Goal: Information Seeking & Learning: Learn about a topic

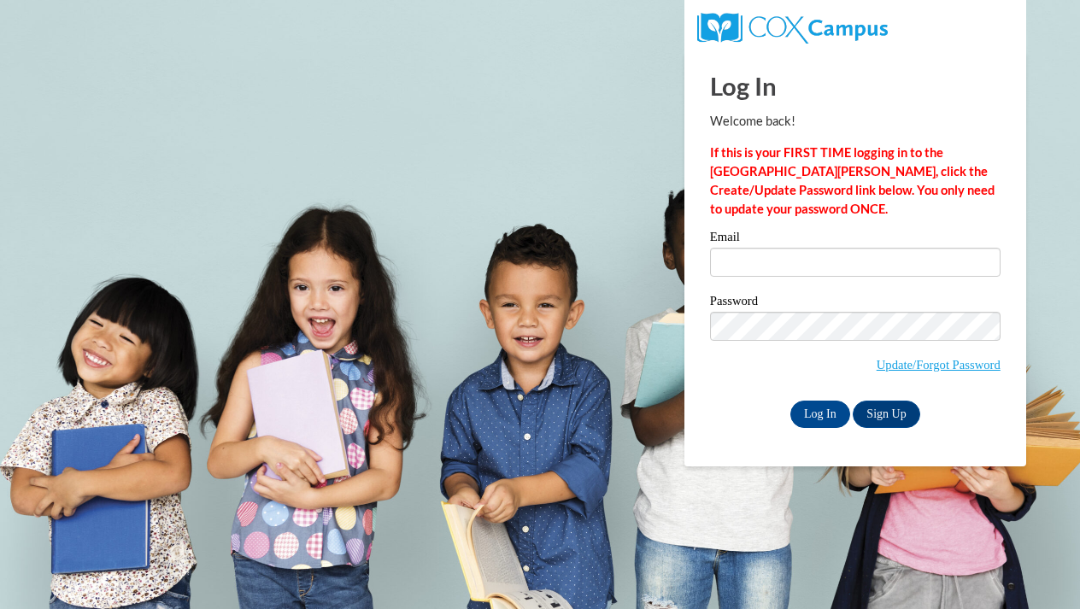
click at [940, 232] on label "Email" at bounding box center [855, 239] width 291 height 17
click at [940, 248] on input "Email" at bounding box center [855, 262] width 291 height 29
click at [941, 260] on input "Email" at bounding box center [855, 262] width 291 height 29
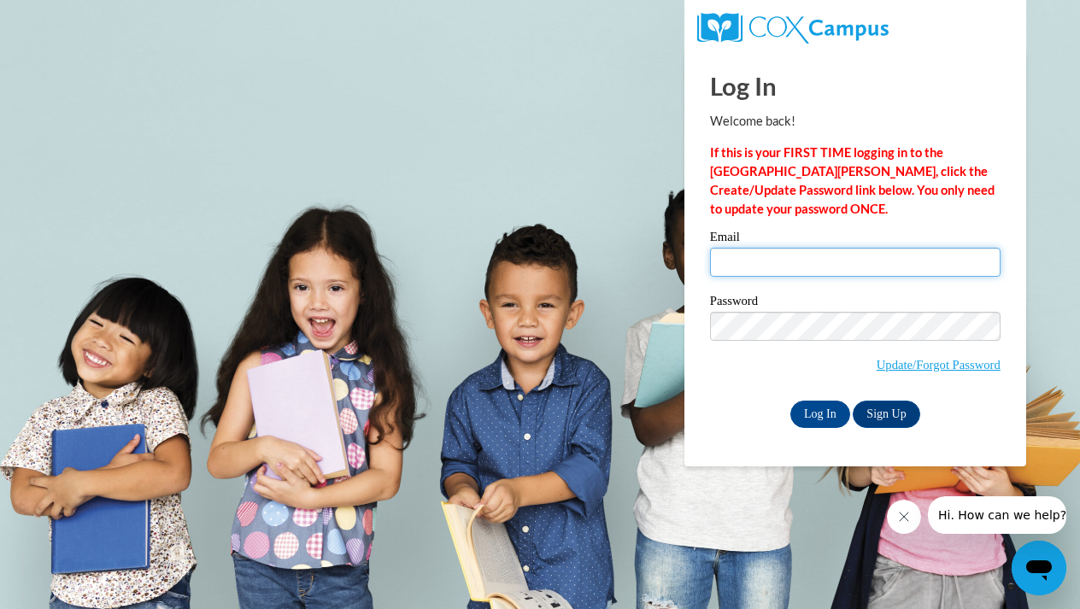
type input "h.amber43@yahoo.com"
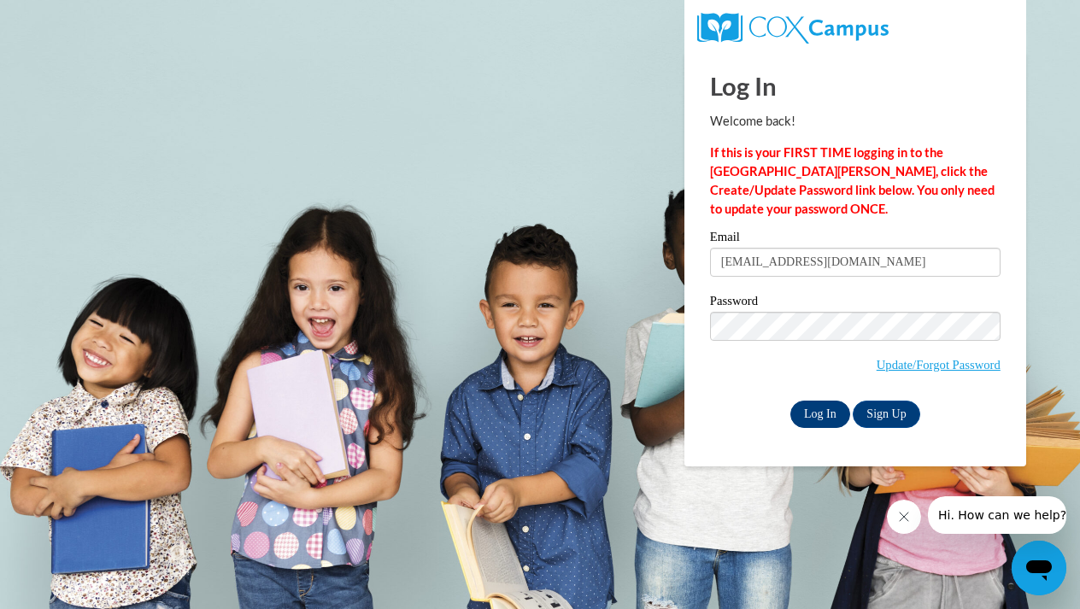
click at [815, 408] on input "Log In" at bounding box center [820, 414] width 60 height 27
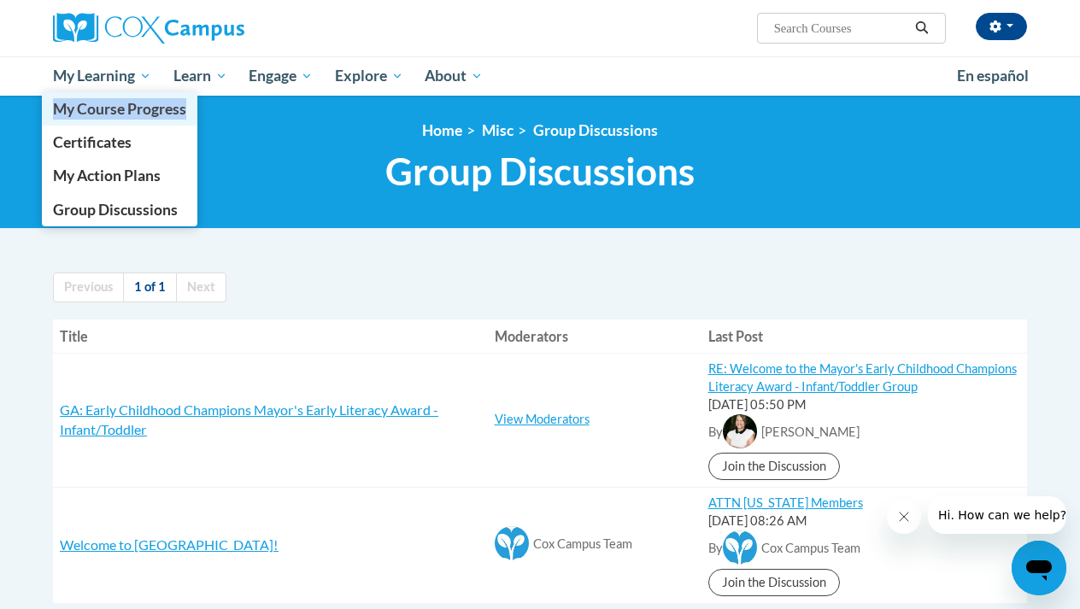
drag, startPoint x: 109, startPoint y: 85, endPoint x: 124, endPoint y: 122, distance: 39.5
click at [124, 96] on li "My Learning My Learning My Course Progress Certificates My Action Plans Group D…" at bounding box center [102, 75] width 120 height 39
click at [124, 207] on span "Group Discussions" at bounding box center [115, 210] width 125 height 18
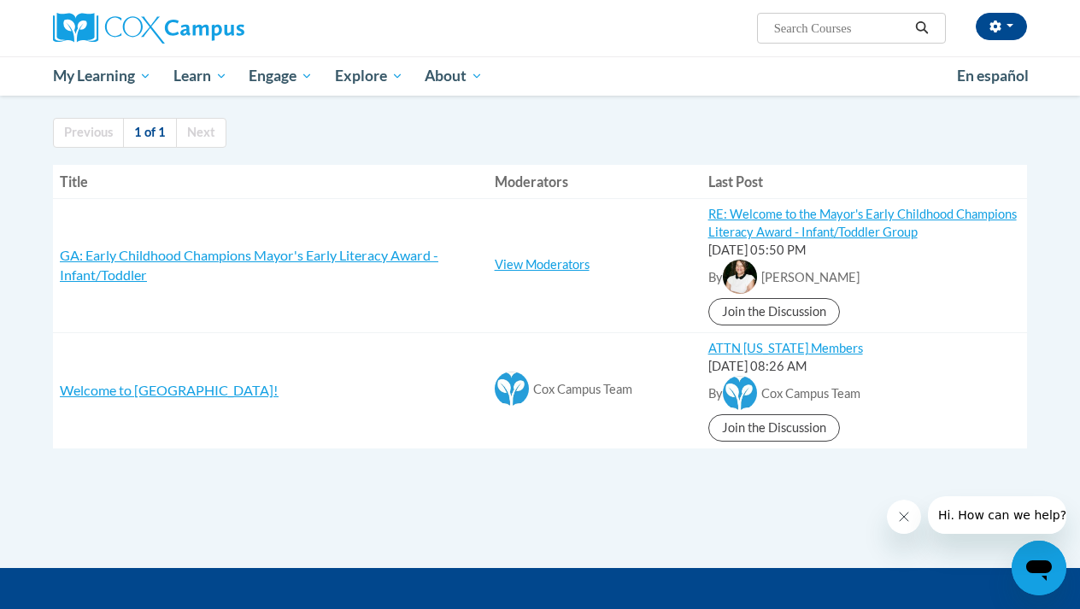
scroll to position [192, 0]
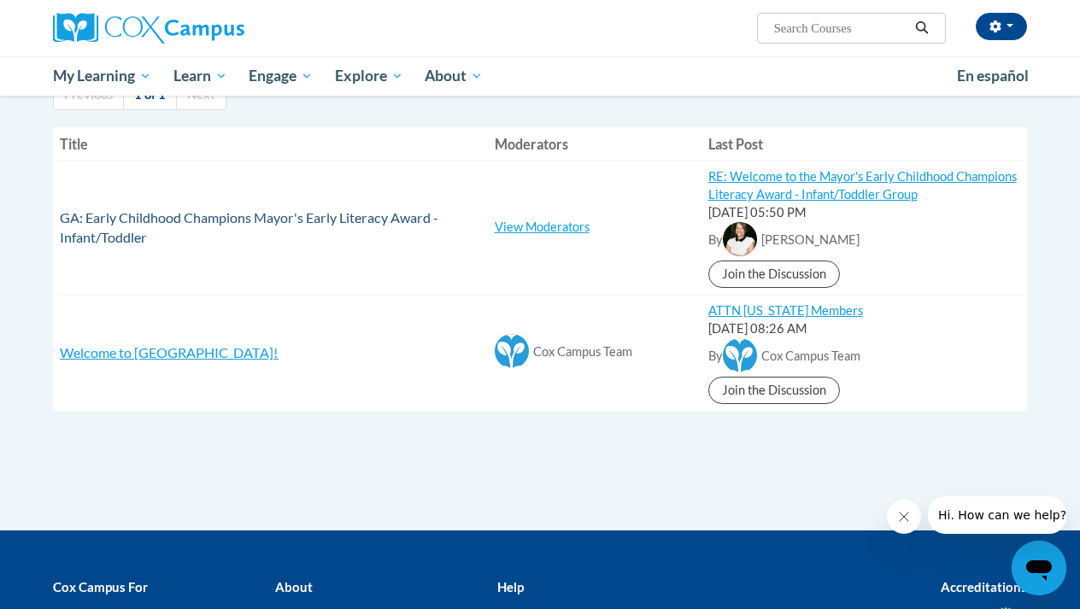
click at [203, 213] on span "GA: Early Childhood Champions Mayor's Early Literacy Award - Infant/Toddler" at bounding box center [249, 227] width 379 height 36
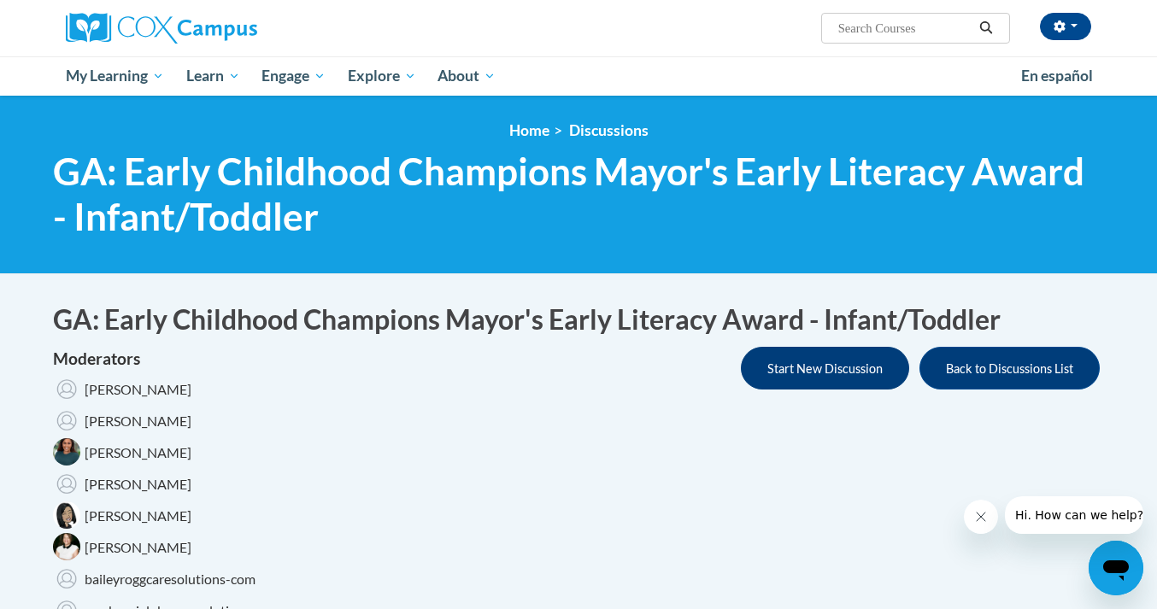
click at [820, 386] on button "Start New Discussion" at bounding box center [825, 368] width 168 height 43
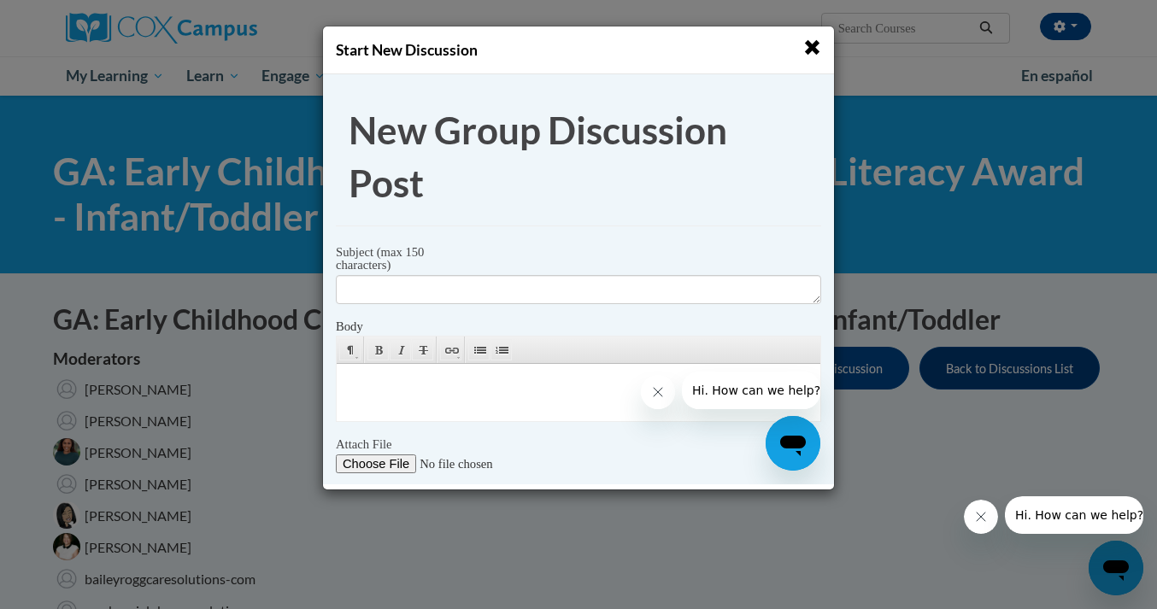
click at [814, 43] on span "button" at bounding box center [812, 47] width 18 height 18
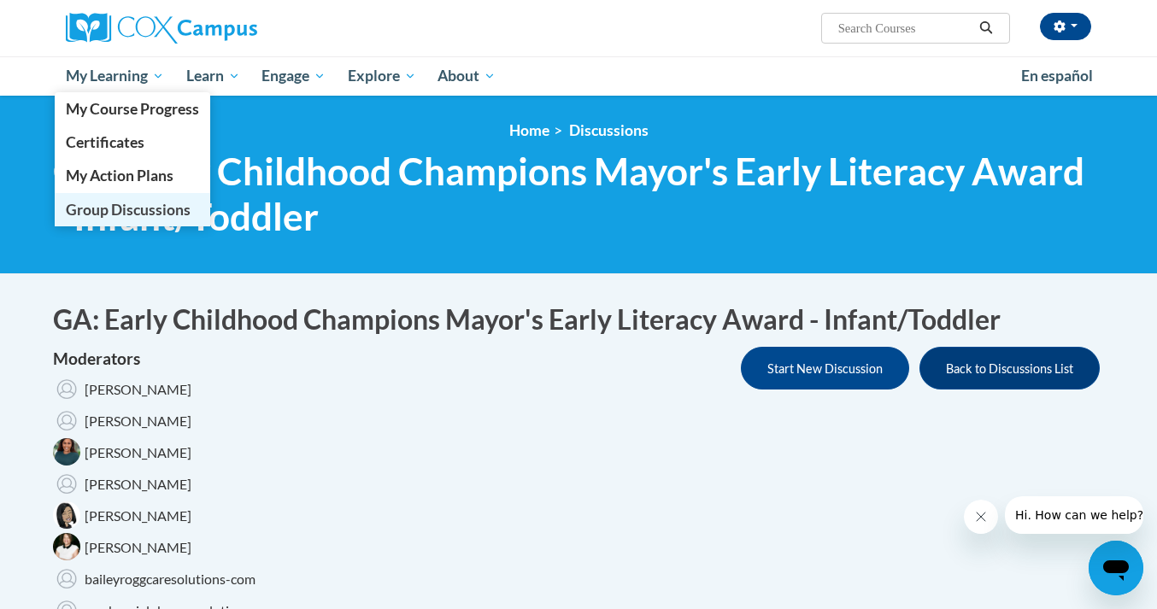
click at [125, 202] on span "Group Discussions" at bounding box center [128, 210] width 125 height 18
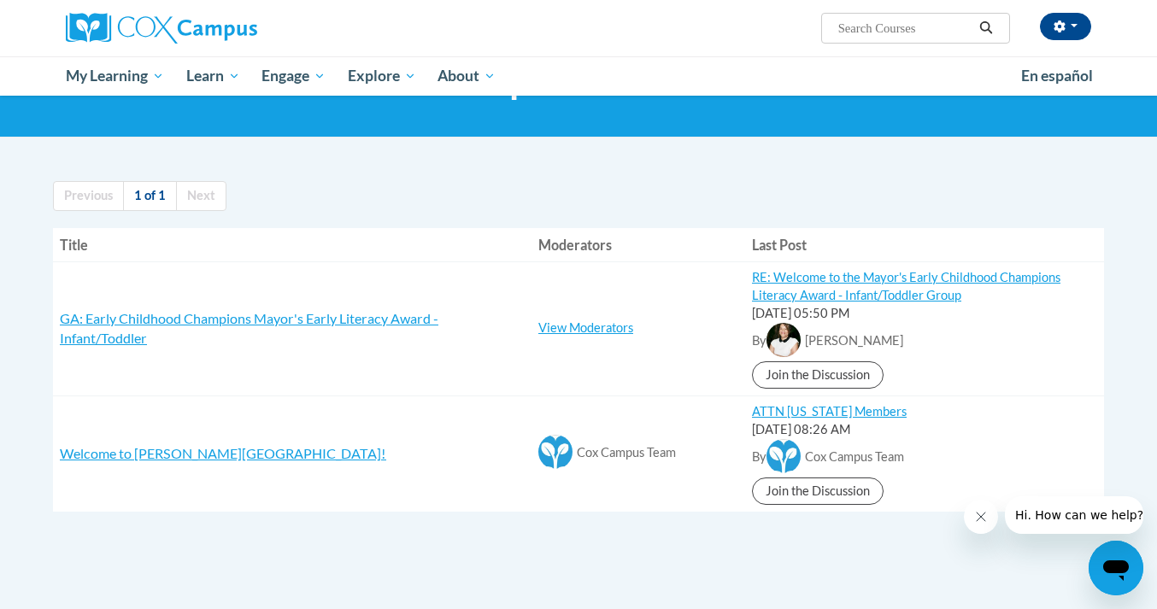
scroll to position [93, 0]
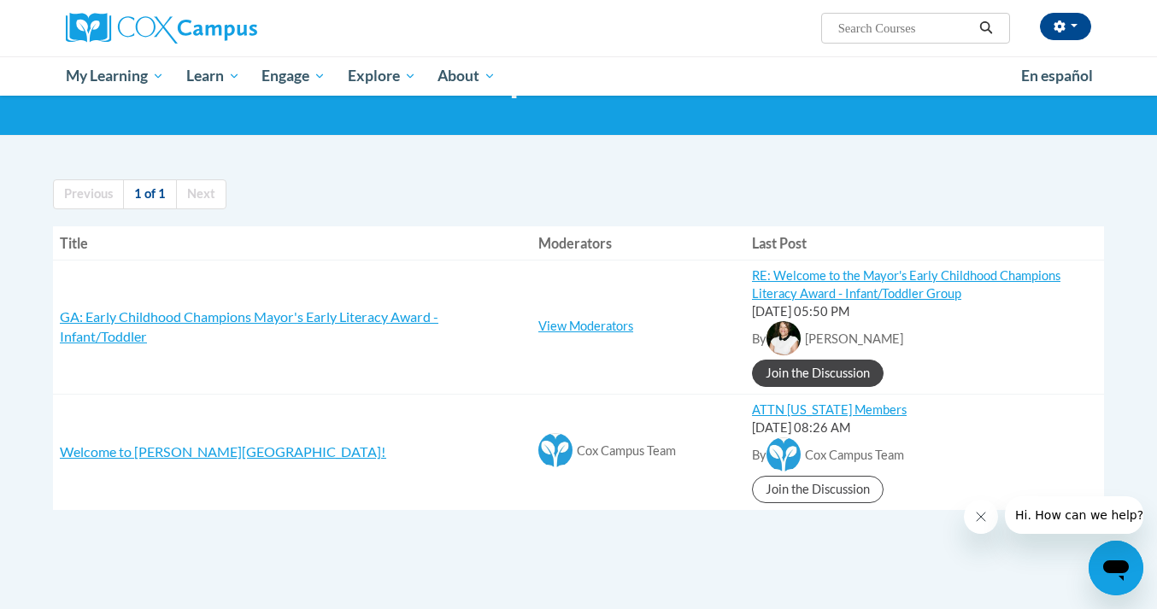
click at [818, 368] on link "Join the Discussion" at bounding box center [818, 373] width 132 height 27
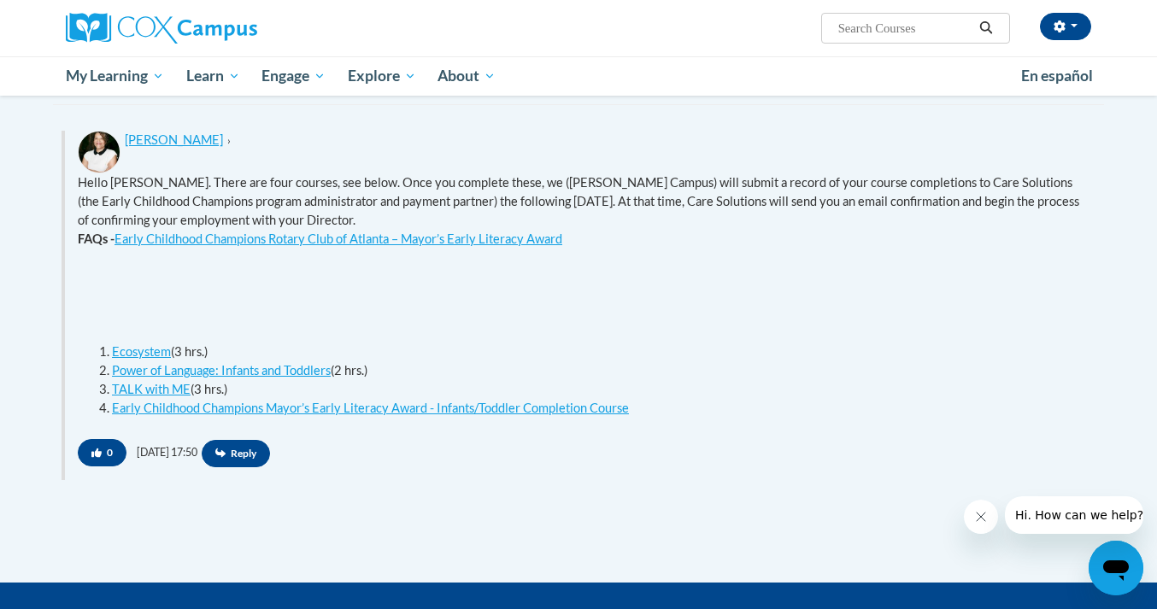
scroll to position [745, 0]
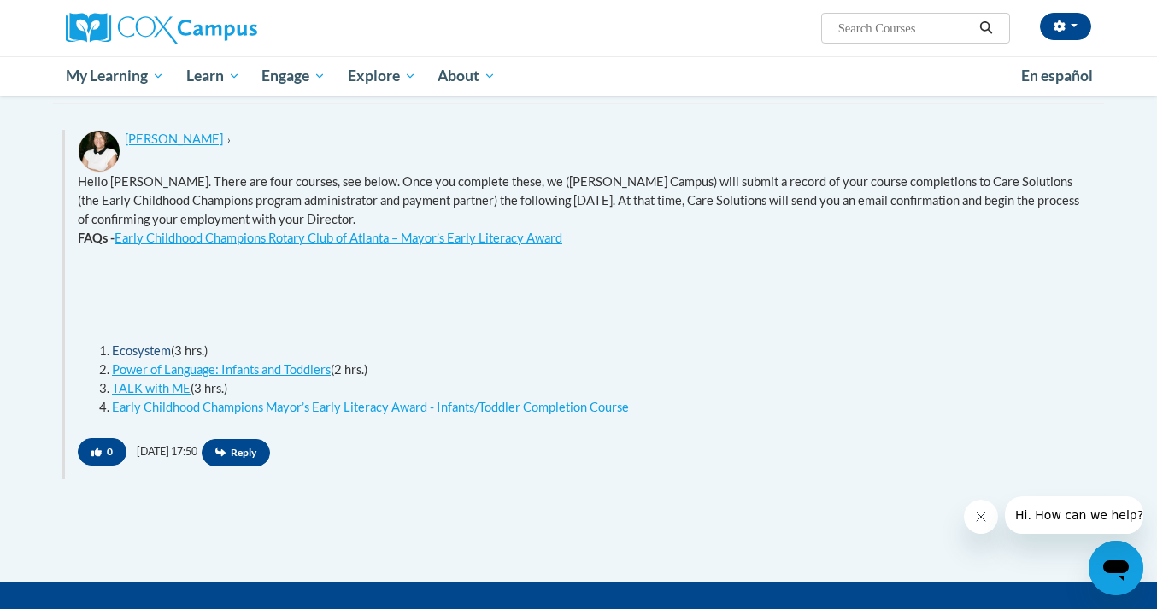
click at [162, 346] on link "Ecosystem" at bounding box center [141, 351] width 59 height 15
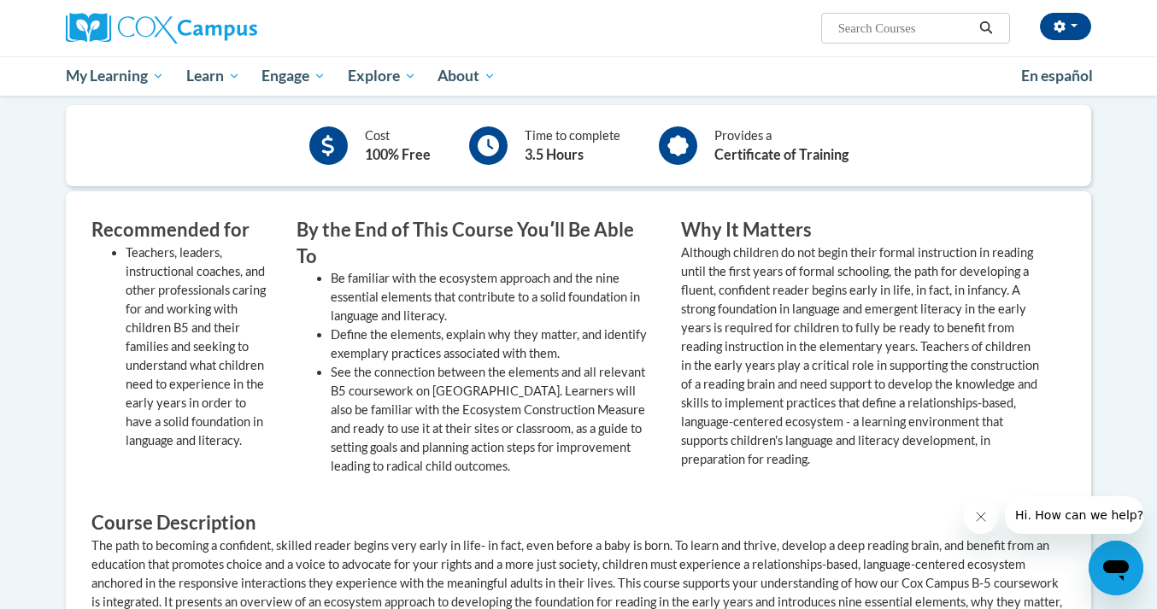
scroll to position [444, 0]
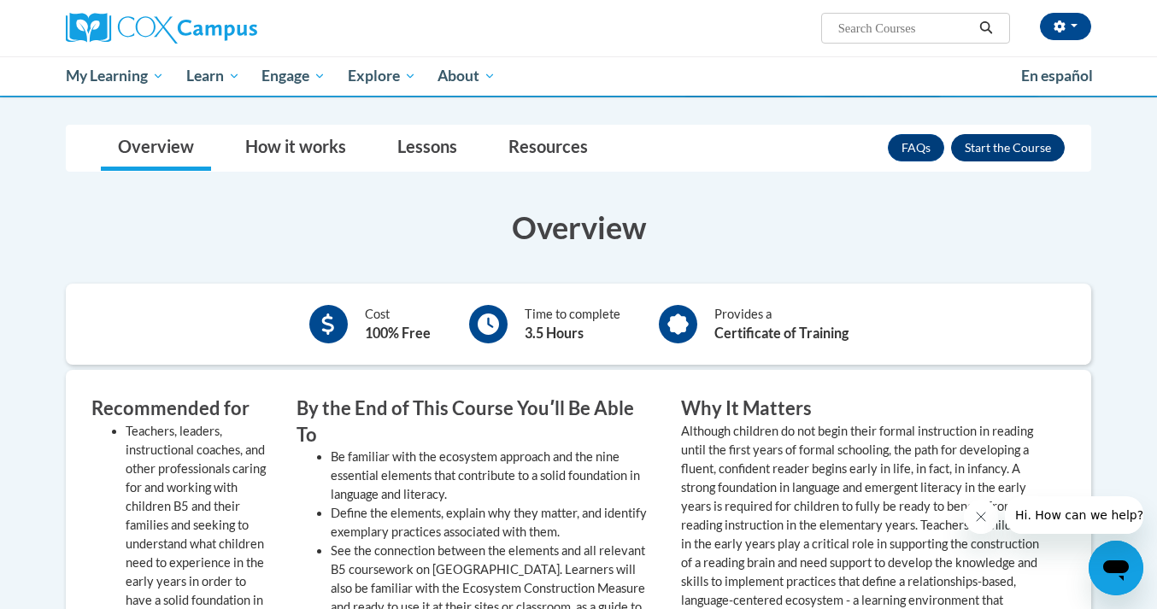
click at [1020, 148] on button "Enroll" at bounding box center [1008, 147] width 114 height 27
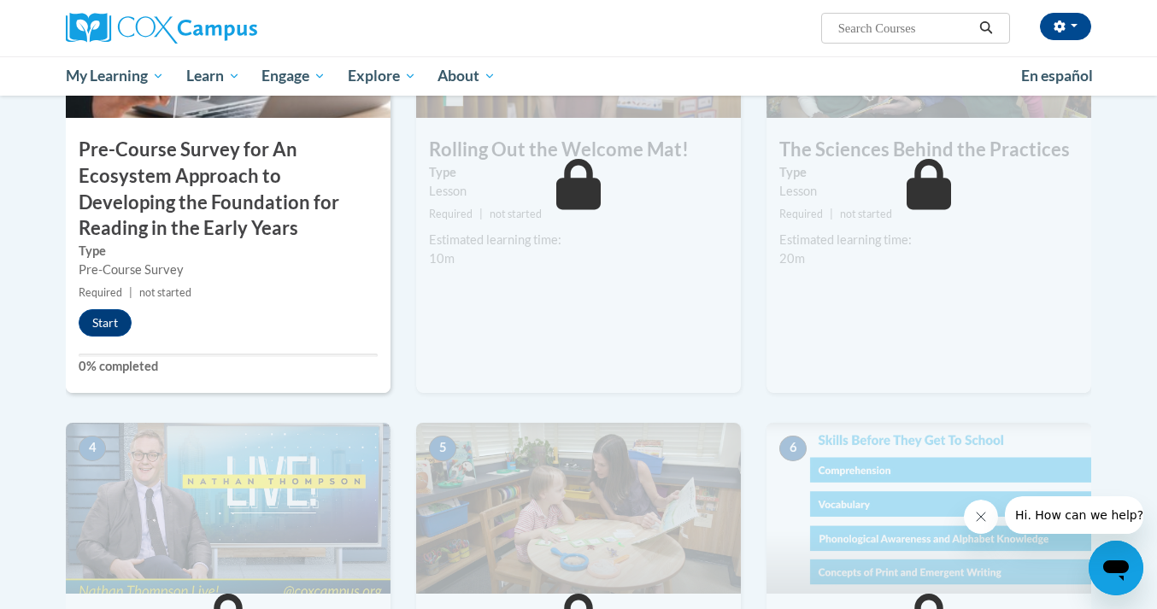
scroll to position [349, 0]
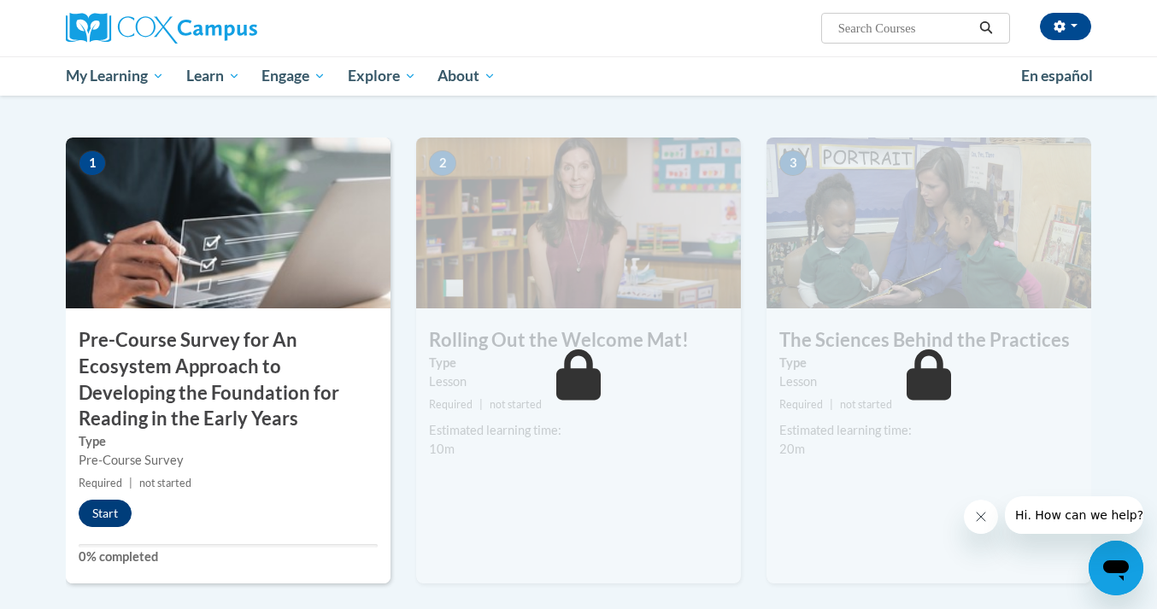
click at [120, 507] on button "Start" at bounding box center [105, 513] width 53 height 27
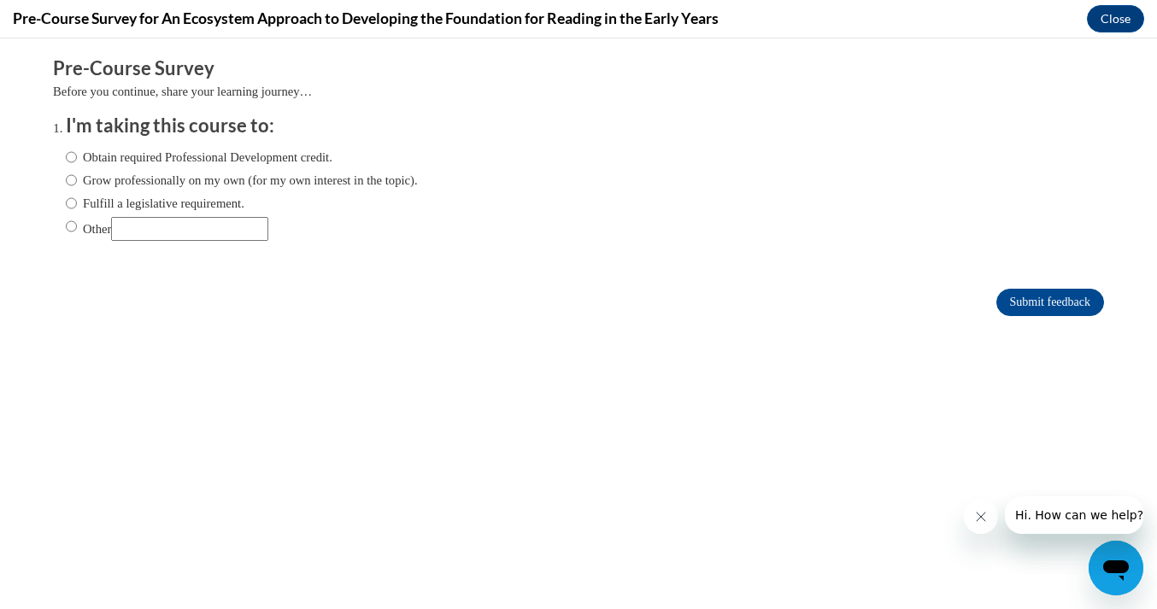
scroll to position [0, 0]
click at [76, 150] on label "Obtain required Professional Development credit." at bounding box center [199, 157] width 267 height 19
click at [76, 150] on input "Obtain required Professional Development credit." at bounding box center [71, 157] width 11 height 19
radio input "true"
click at [1020, 302] on input "Submit feedback" at bounding box center [1050, 302] width 108 height 27
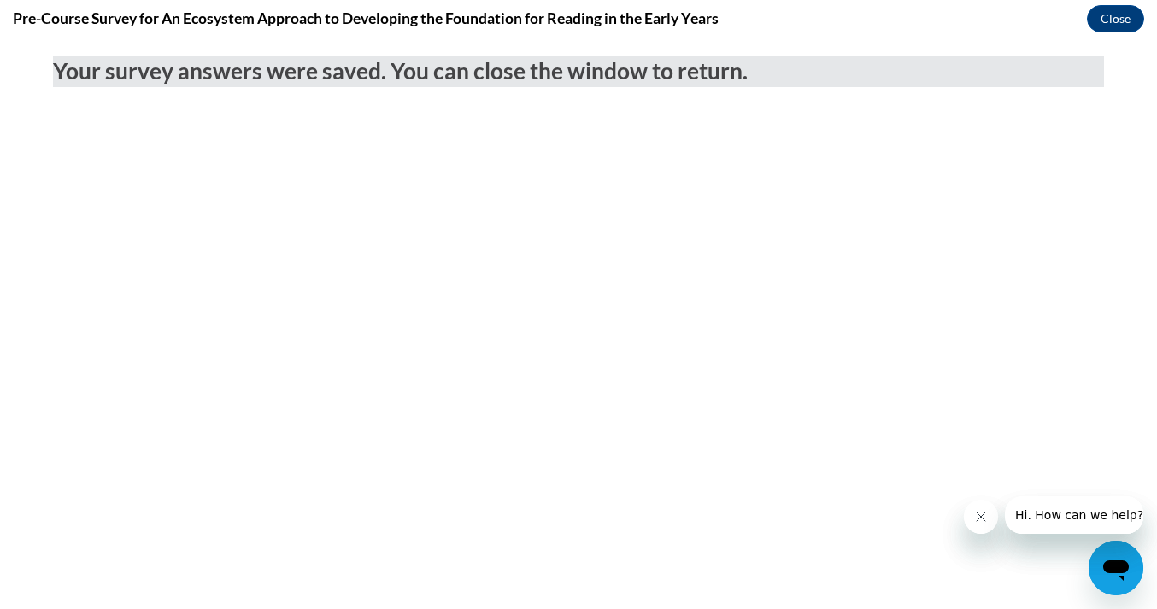
click at [974, 516] on icon "Close message from company" at bounding box center [981, 517] width 14 height 14
click at [1126, 11] on button "Close" at bounding box center [1115, 18] width 57 height 27
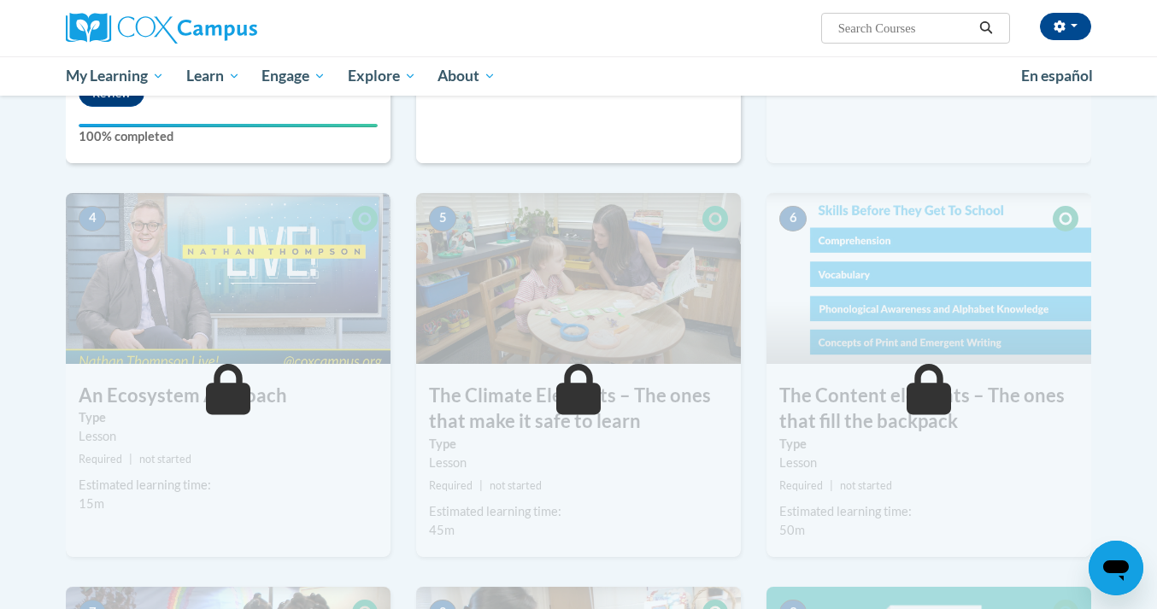
scroll to position [596, 0]
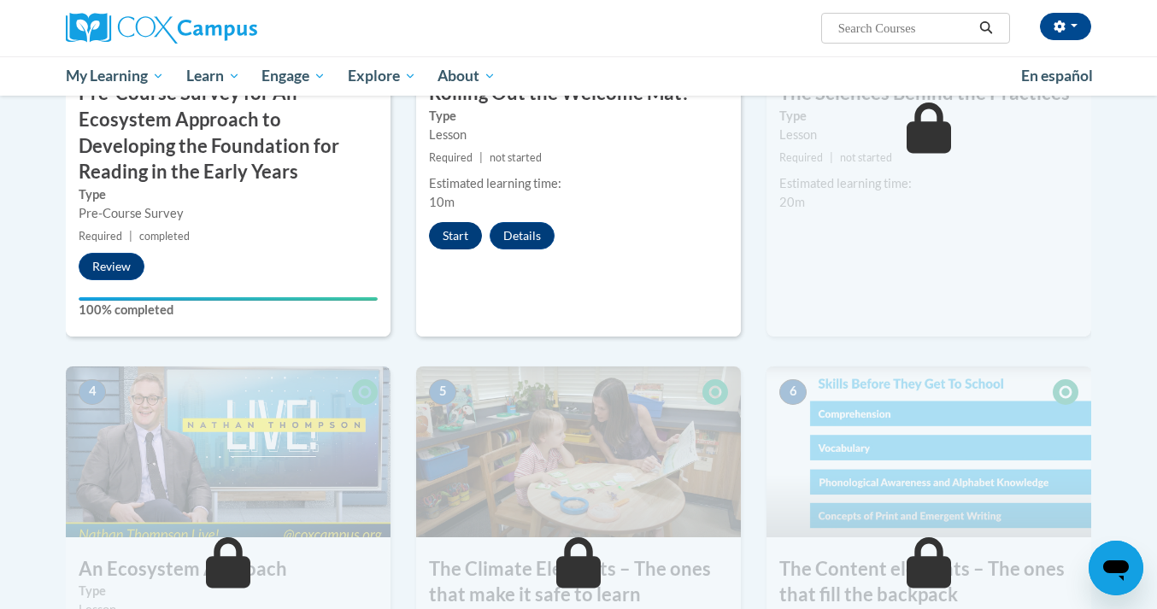
click at [447, 226] on button "Start" at bounding box center [455, 235] width 53 height 27
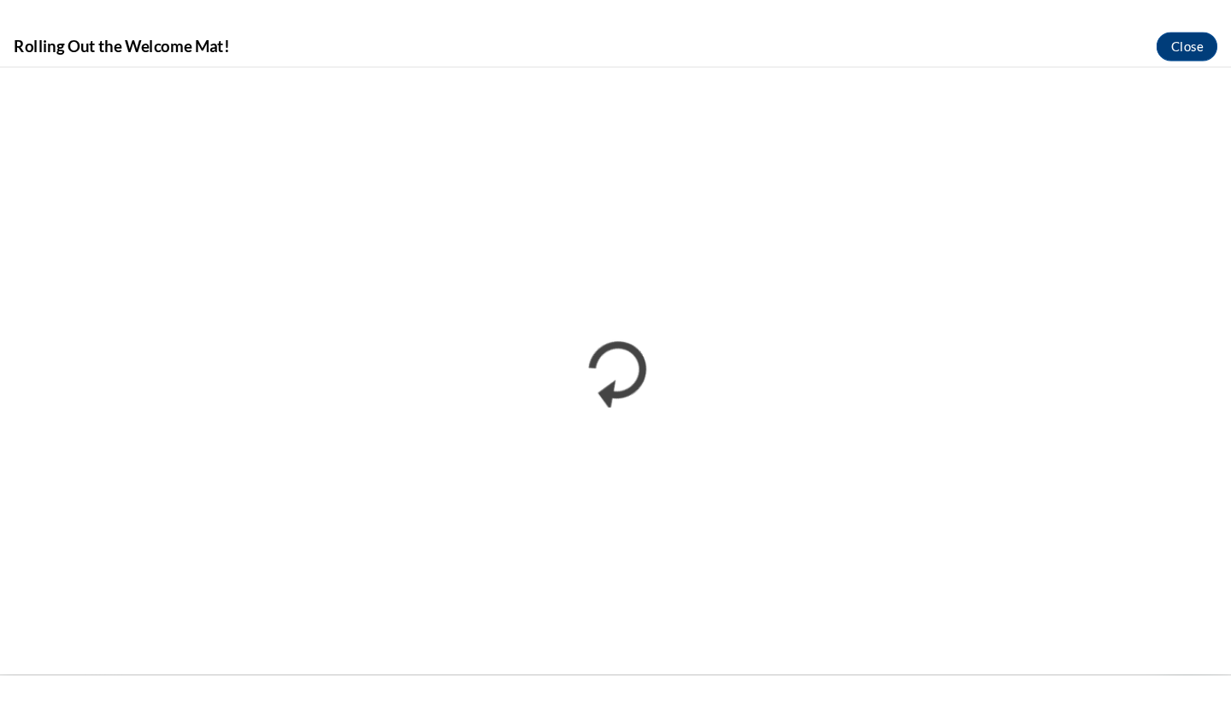
scroll to position [0, 0]
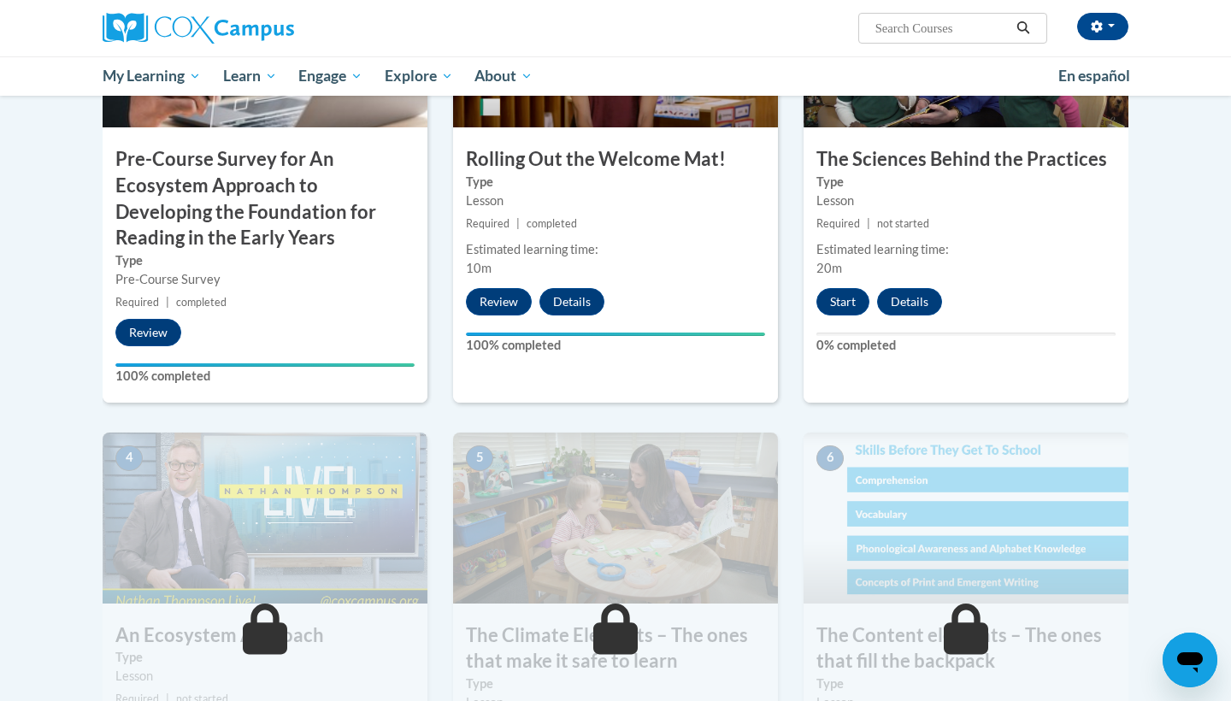
scroll to position [605, 0]
